Goal: Task Accomplishment & Management: Complete application form

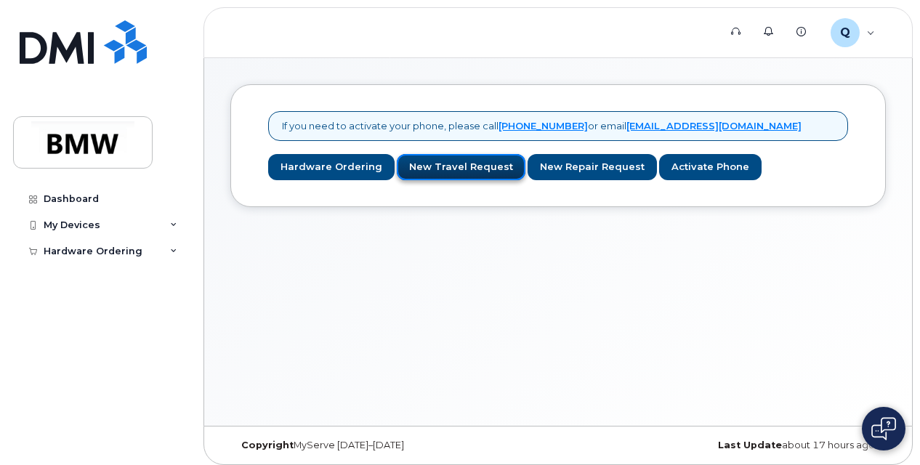
click at [452, 171] on link "New Travel Request" at bounding box center [461, 167] width 129 height 27
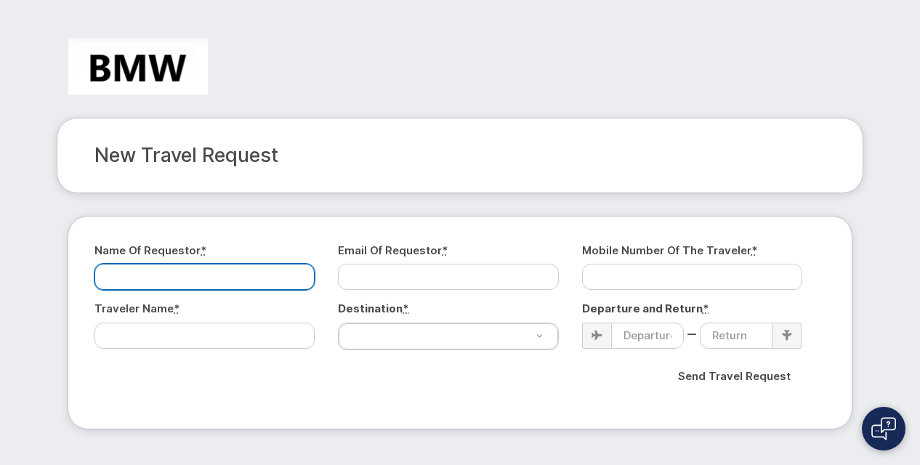
click at [221, 274] on input "Name of Requestor *" at bounding box center [204, 277] width 220 height 26
type input "[PERSON_NAME]"
type input "[PERSON_NAME][EMAIL_ADDRESS][DOMAIN_NAME]"
type input "015160168155"
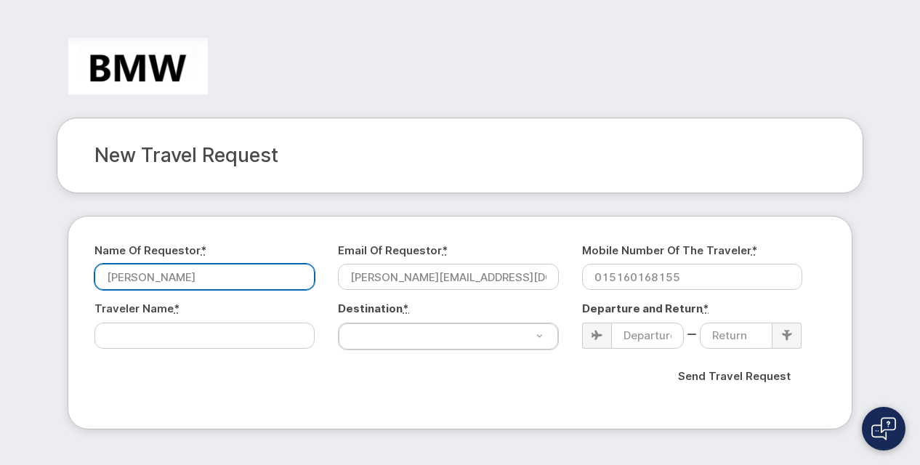
select select "[GEOGRAPHIC_DATA]"
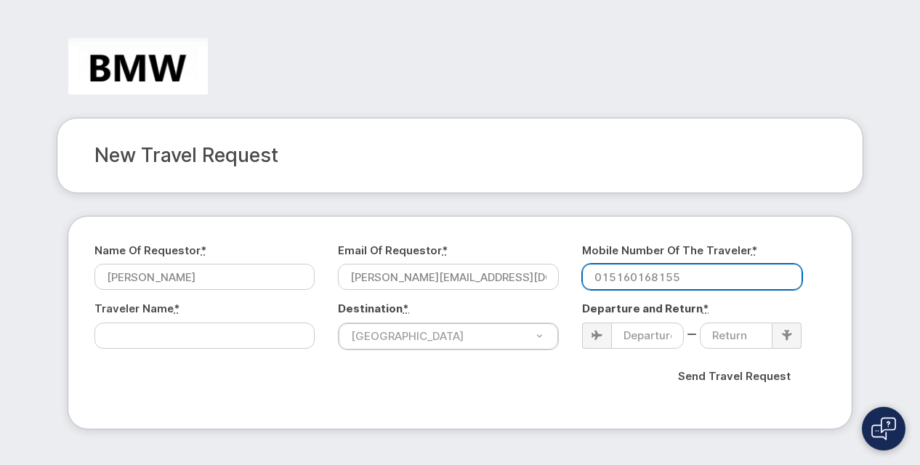
click at [686, 275] on input "015160168155" at bounding box center [692, 277] width 220 height 26
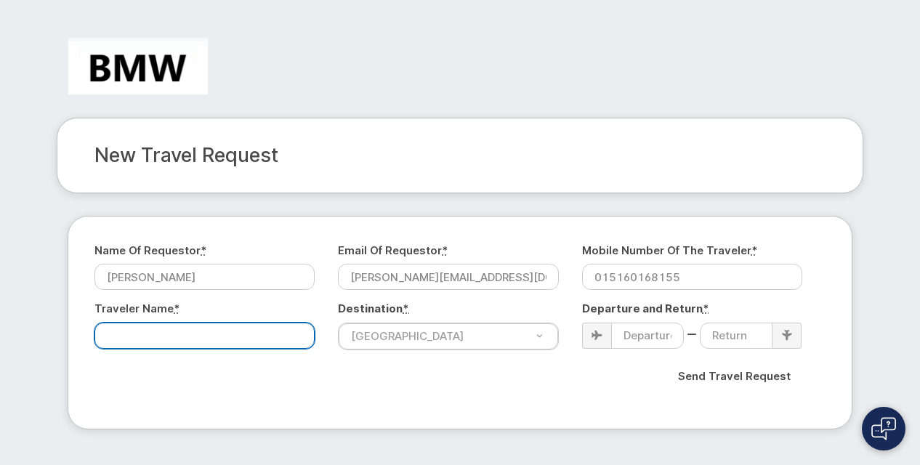
click at [134, 342] on input "Traveler Name *" at bounding box center [204, 336] width 220 height 26
click at [138, 336] on input "Traveler Name *" at bounding box center [204, 336] width 220 height 26
click at [230, 334] on input "Traveler Name *" at bounding box center [204, 336] width 220 height 26
type input "a"
type input "[PERSON_NAME]"
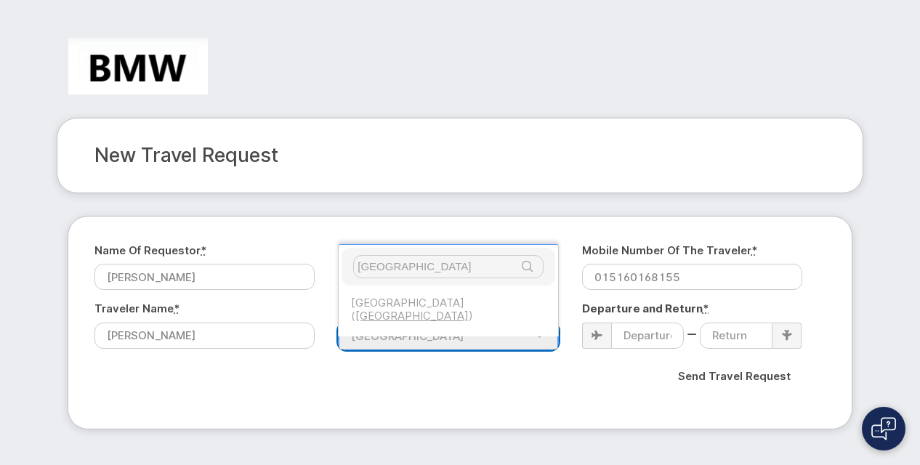
type input "[GEOGRAPHIC_DATA]"
select select "[GEOGRAPHIC_DATA] ([GEOGRAPHIC_DATA])"
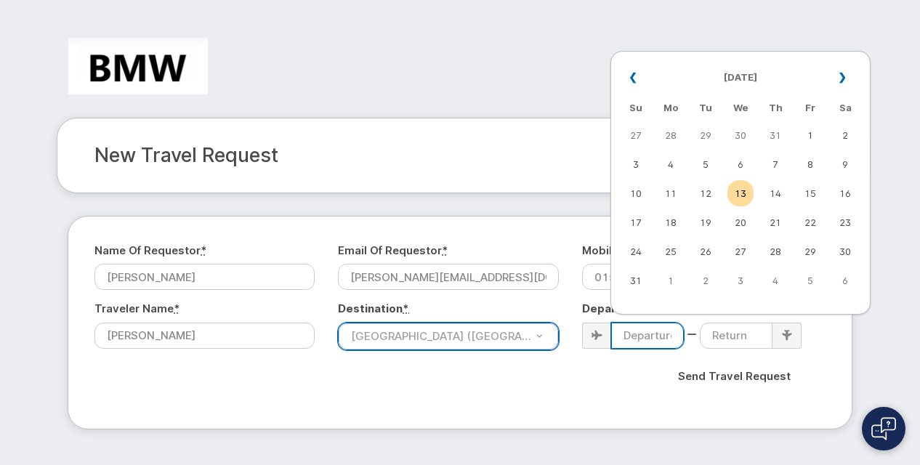
click at [670, 339] on input at bounding box center [647, 336] width 73 height 26
click at [811, 291] on td "5" at bounding box center [810, 280] width 26 height 26
type input "[DATE]"
click at [655, 335] on input "[DATE]" at bounding box center [647, 336] width 73 height 26
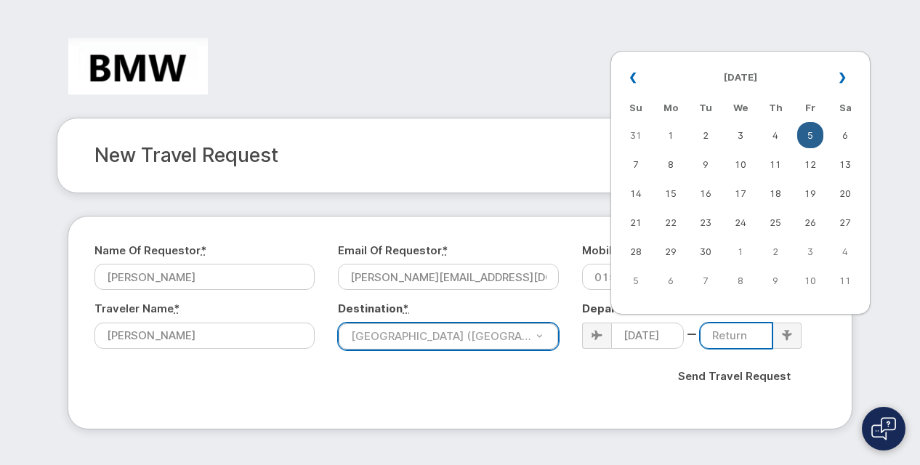
click at [740, 336] on input at bounding box center [736, 336] width 73 height 26
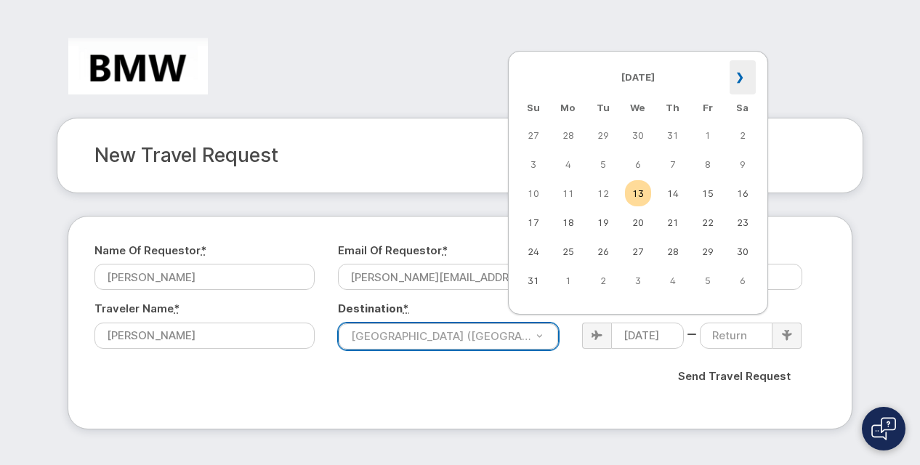
click at [745, 73] on th "»" at bounding box center [742, 77] width 26 height 35
click at [673, 168] on td "11" at bounding box center [673, 164] width 26 height 26
type input "[DATE]"
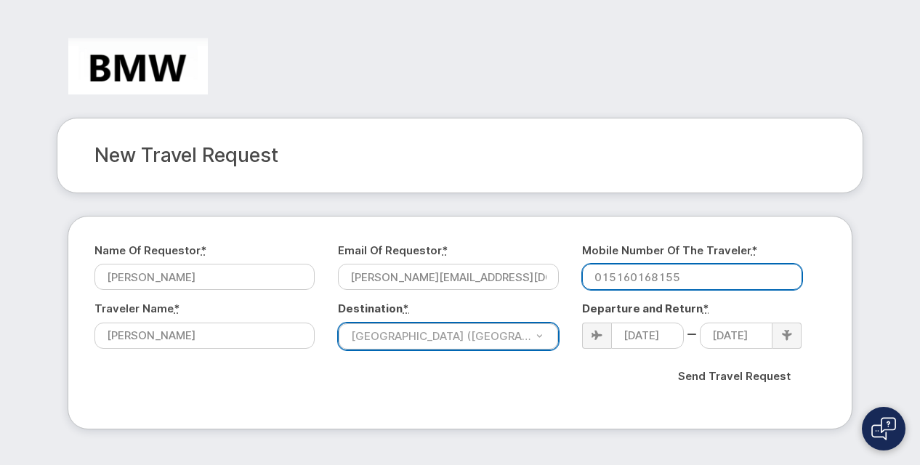
click at [712, 279] on input "015160168155" at bounding box center [692, 277] width 220 height 26
click at [721, 275] on input "[PHONE_NUMBER]" at bounding box center [692, 277] width 220 height 26
type input "[PHONE_NUMBER]"
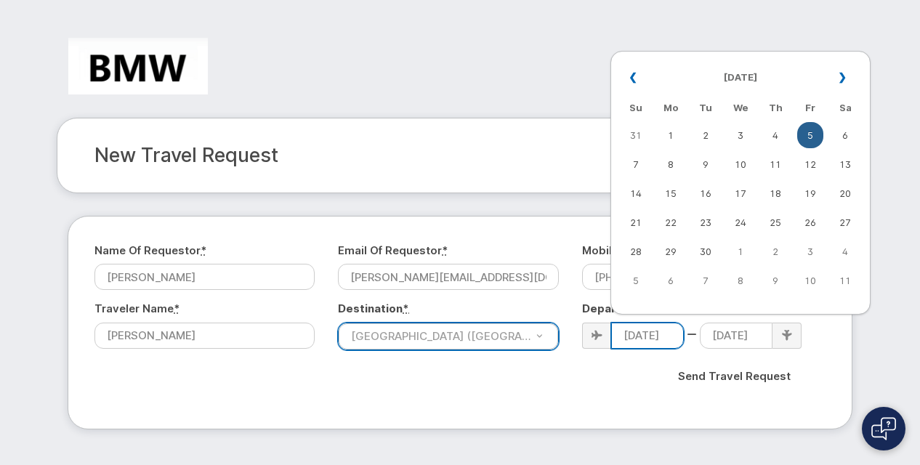
click at [671, 339] on input "[DATE]" at bounding box center [647, 336] width 73 height 26
click at [325, 158] on h2 "New Travel Request" at bounding box center [459, 156] width 731 height 22
click at [633, 336] on input "[DATE]" at bounding box center [647, 336] width 73 height 26
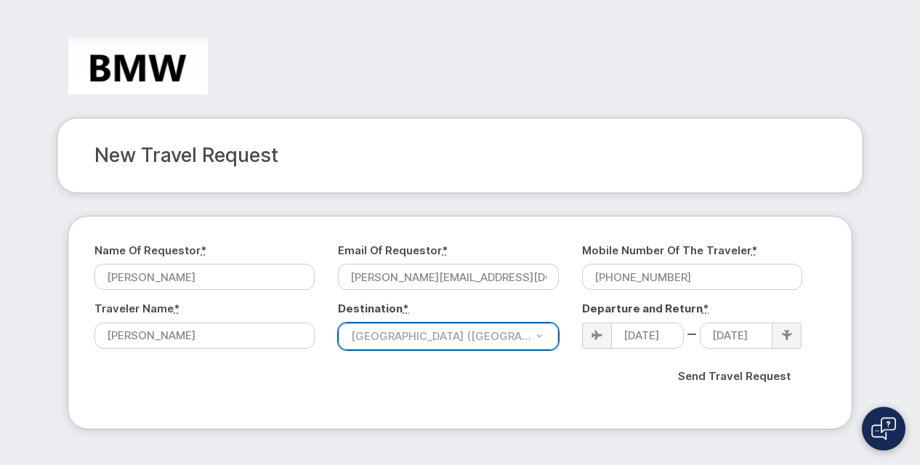
click at [819, 376] on div "Send Travel Request" at bounding box center [459, 382] width 731 height 42
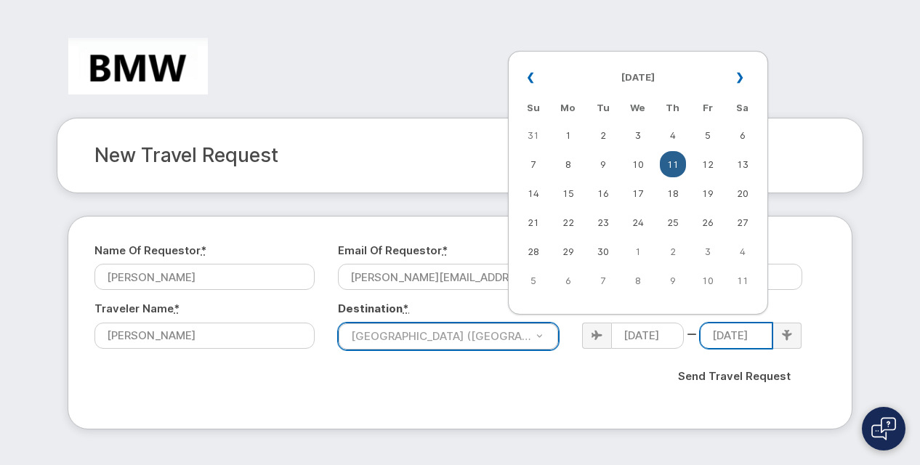
click at [738, 331] on input "[DATE]" at bounding box center [736, 336] width 73 height 26
click at [831, 374] on div "Name of Requestor * [PERSON_NAME] Email of Requestor * [EMAIL_ADDRESS][DOMAIN_N…" at bounding box center [460, 323] width 785 height 214
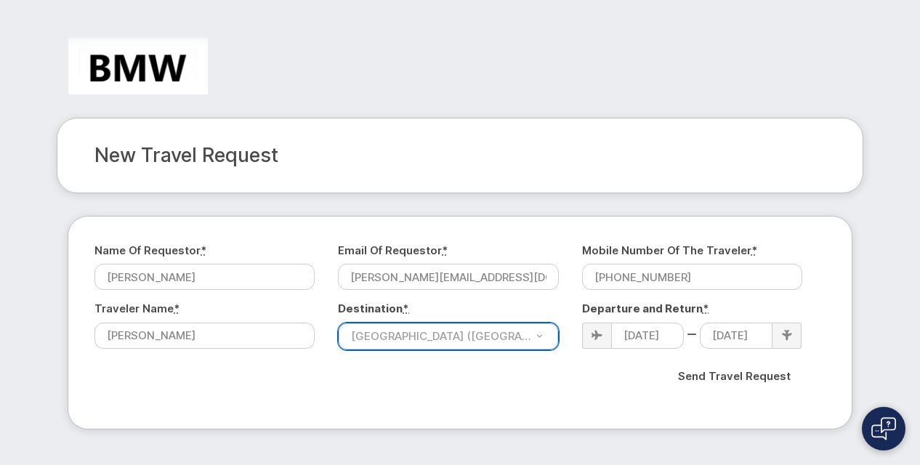
click at [892, 428] on img at bounding box center [883, 428] width 25 height 23
click at [572, 72] on div at bounding box center [460, 72] width 828 height 92
click at [754, 373] on input "Send Travel Request" at bounding box center [733, 376] width 137 height 31
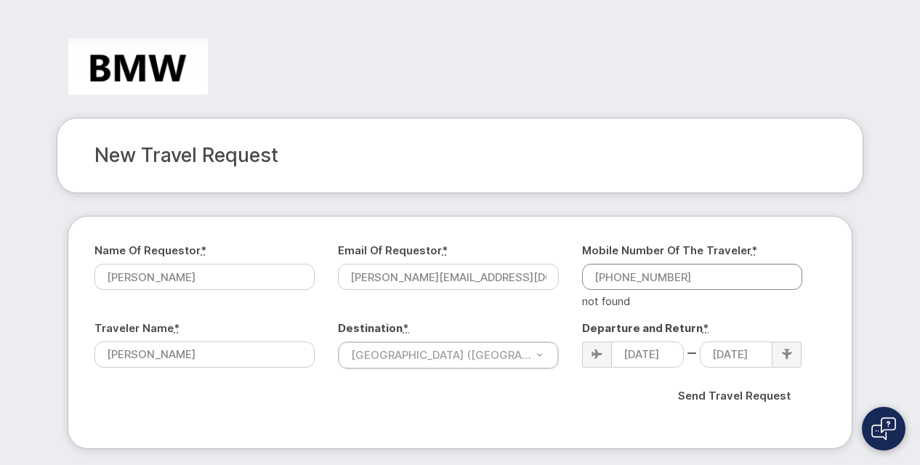
click at [891, 426] on img at bounding box center [883, 428] width 25 height 23
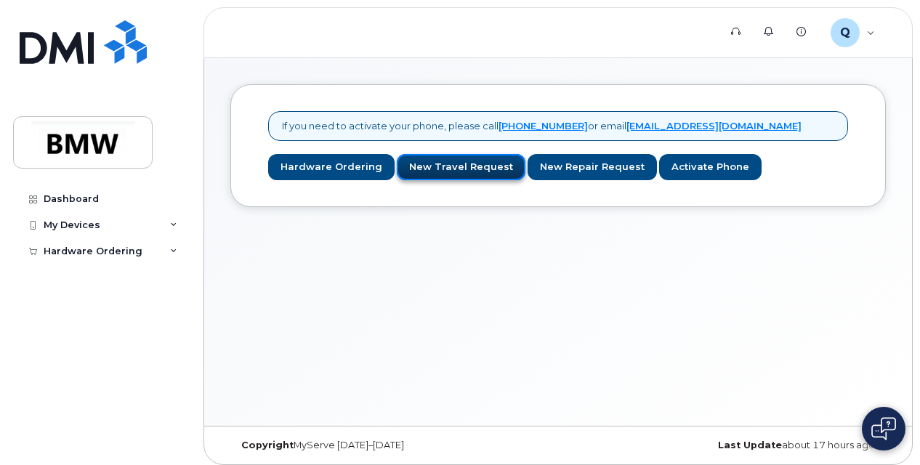
click at [449, 166] on link "New Travel Request" at bounding box center [461, 167] width 129 height 27
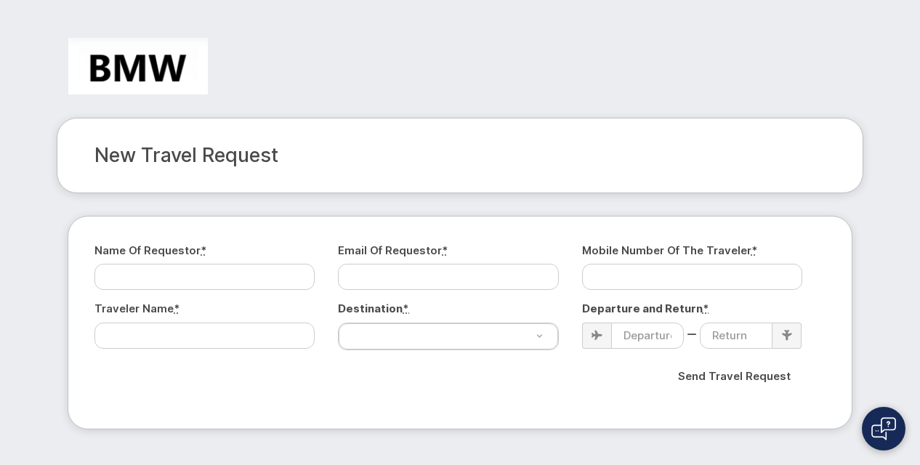
click at [881, 429] on img at bounding box center [883, 428] width 25 height 23
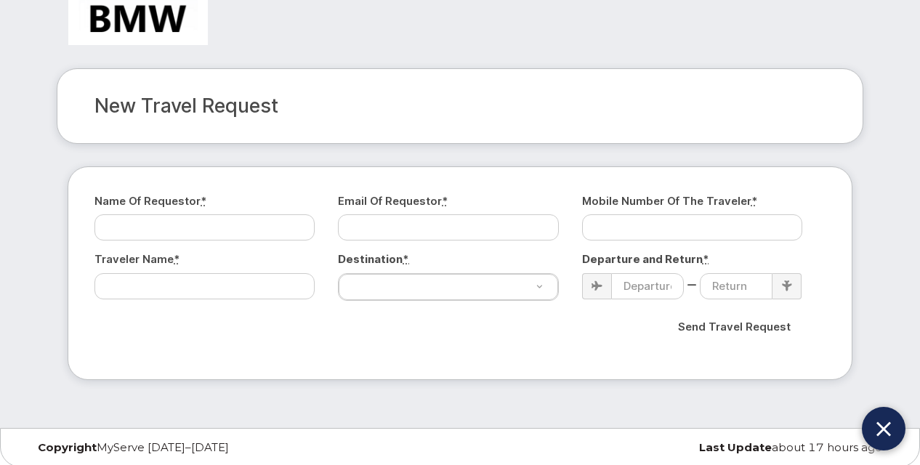
click at [219, 338] on div "Send Travel Request" at bounding box center [459, 327] width 709 height 31
click at [230, 225] on input "Name of Requestor *" at bounding box center [204, 227] width 220 height 26
type input "[PERSON_NAME]"
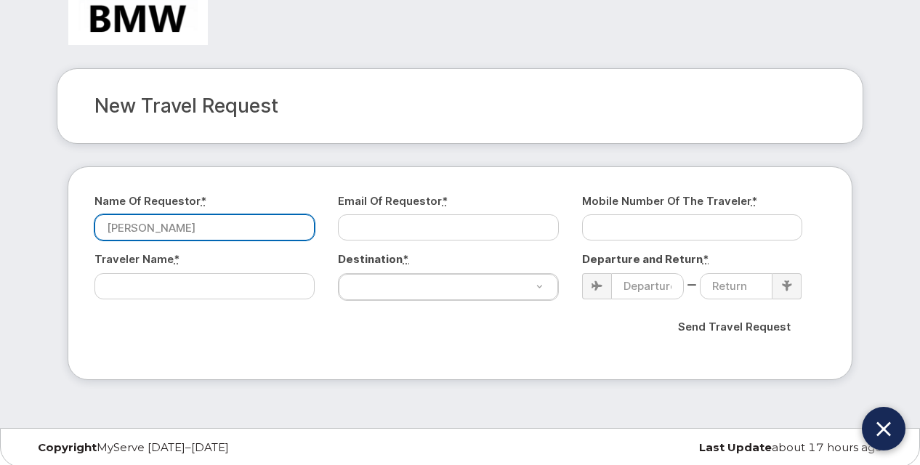
type input "[PERSON_NAME][EMAIL_ADDRESS][DOMAIN_NAME]"
type input "[PHONE_NUMBER]"
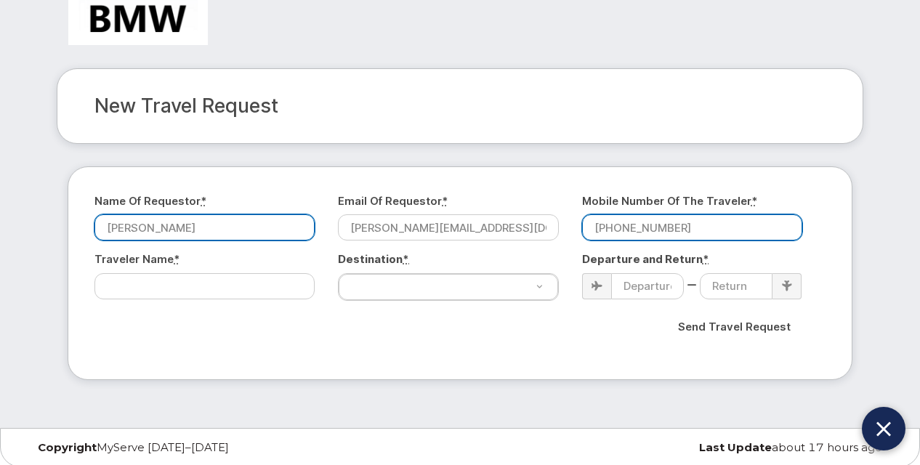
type input "[PERSON_NAME]"
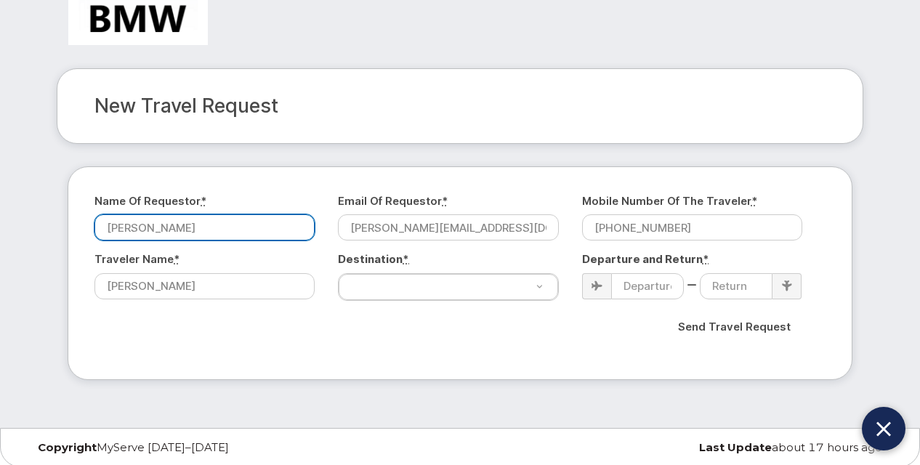
select select "[GEOGRAPHIC_DATA] ([GEOGRAPHIC_DATA])"
type input "[DATE]"
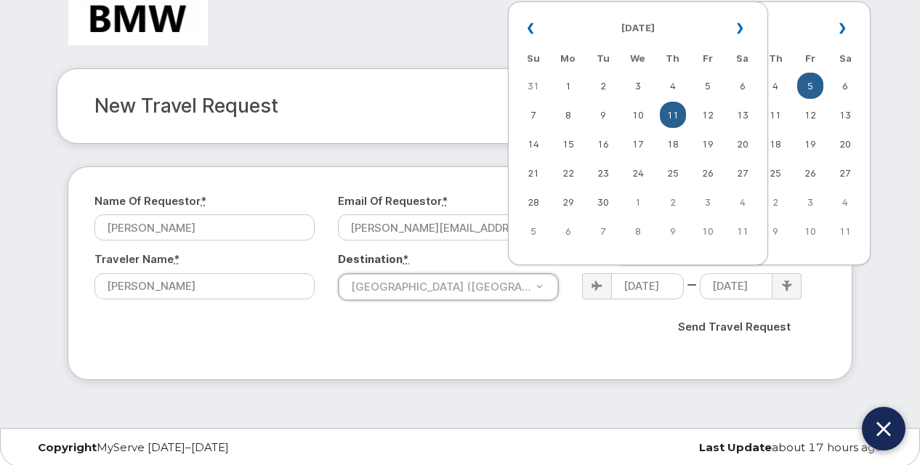
click at [408, 46] on div at bounding box center [460, 23] width 828 height 92
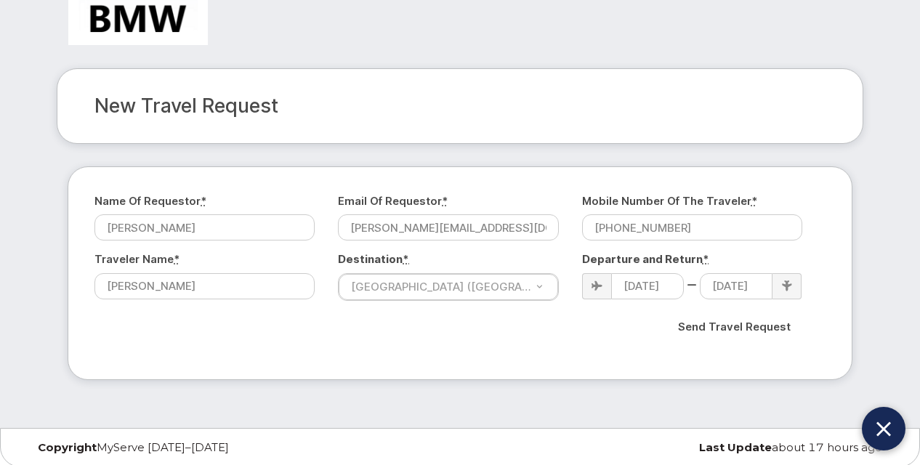
click at [466, 33] on div at bounding box center [460, 23] width 828 height 92
